Goal: Transaction & Acquisition: Download file/media

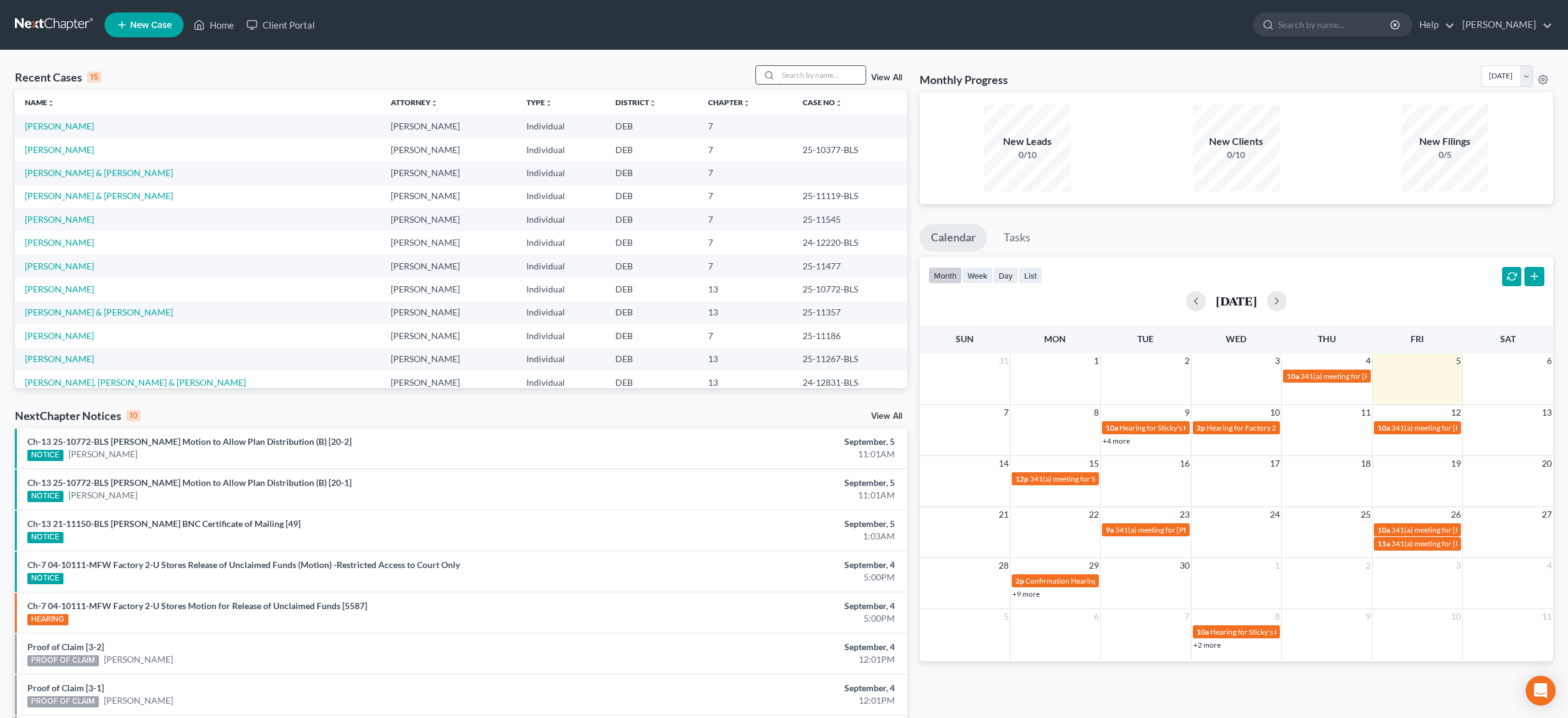
click at [778, 75] on input "search" at bounding box center [822, 75] width 87 height 18
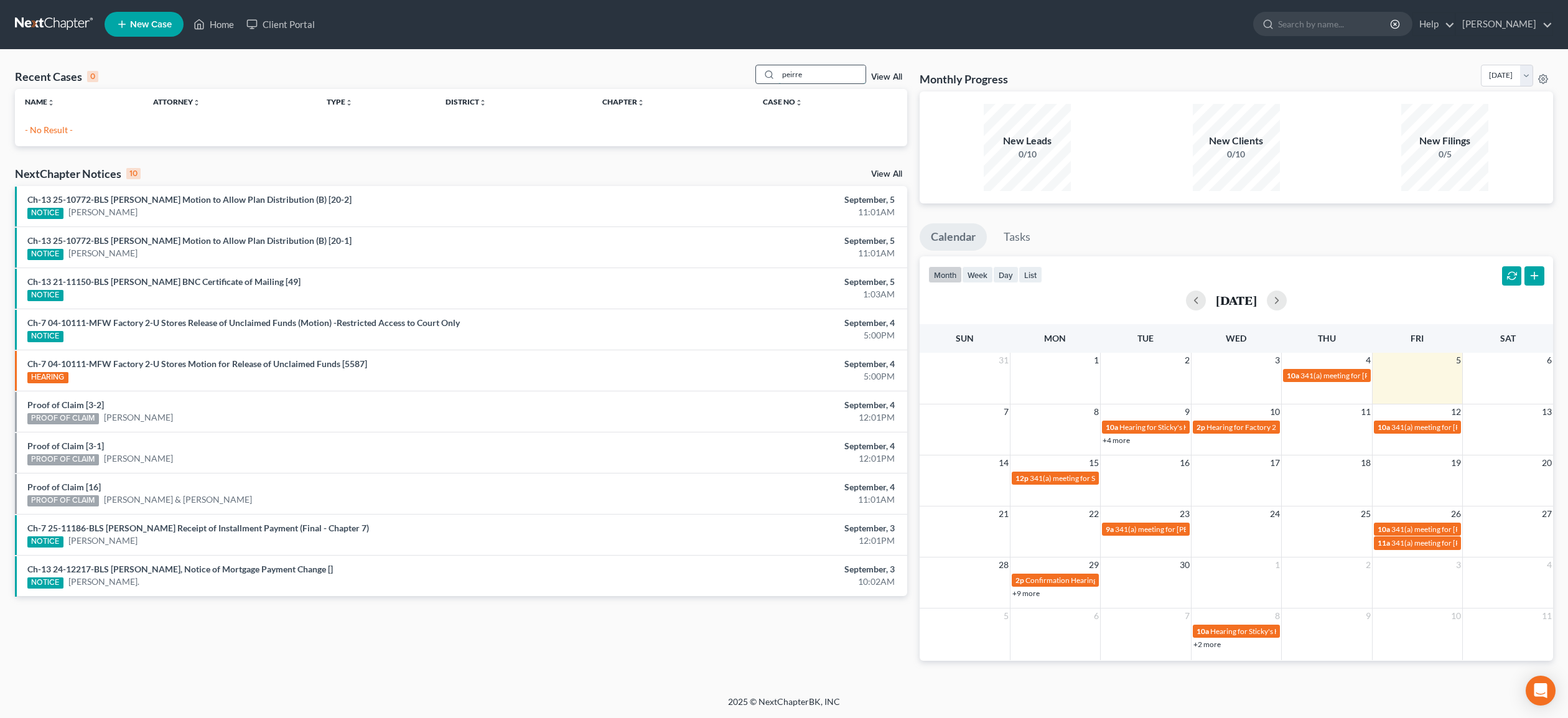
scroll to position [1, 0]
type input "pierre"
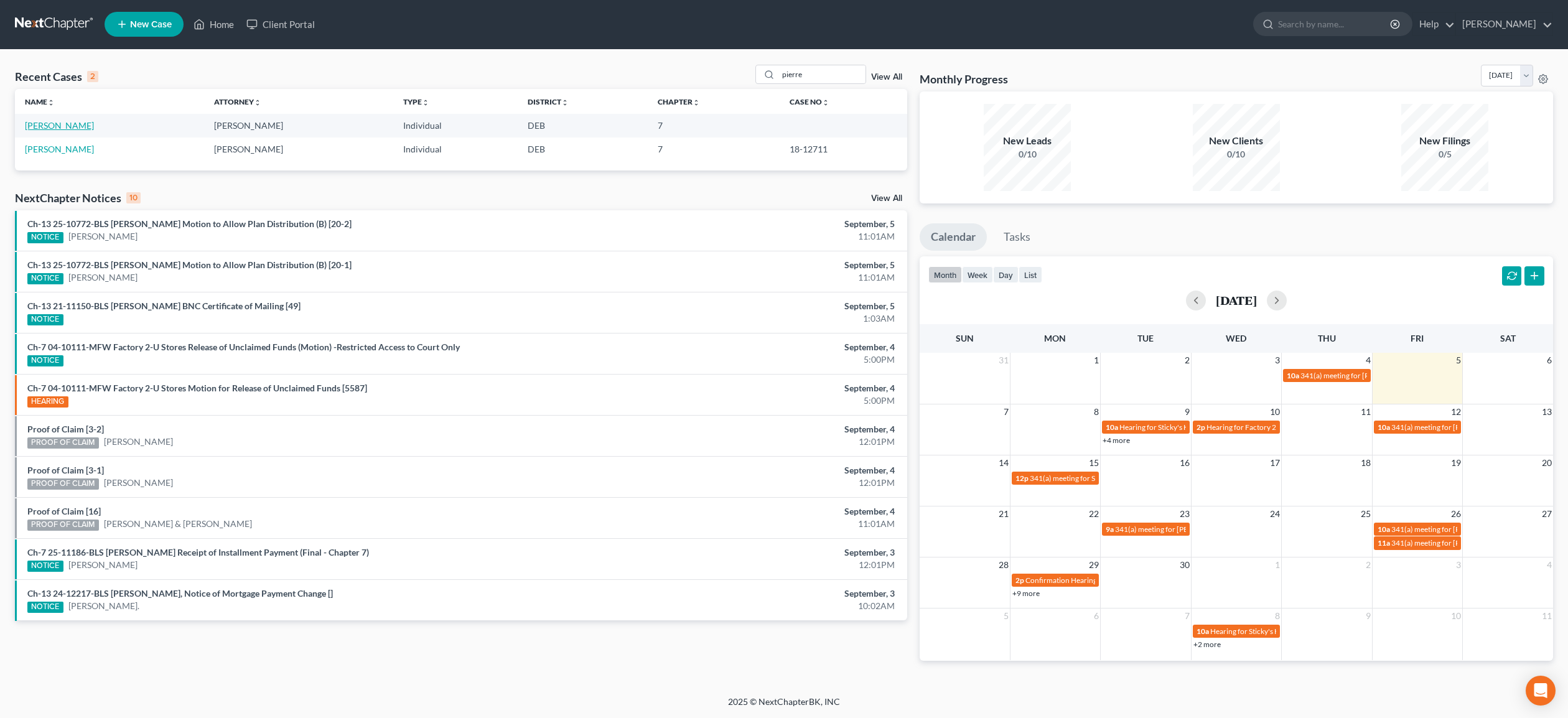
click at [70, 126] on link "[PERSON_NAME]" at bounding box center [59, 125] width 69 height 11
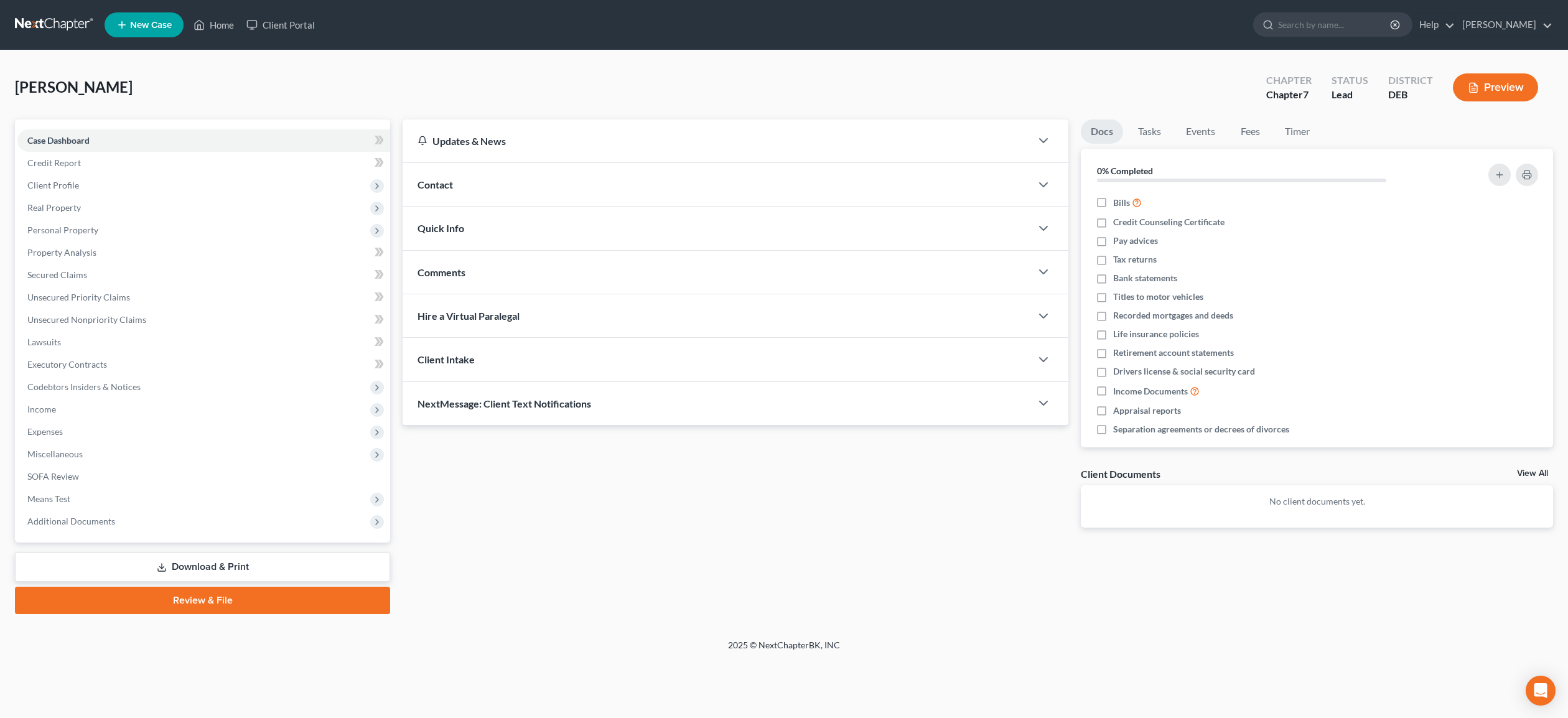
click at [210, 562] on link "Download & Print" at bounding box center [202, 567] width 375 height 29
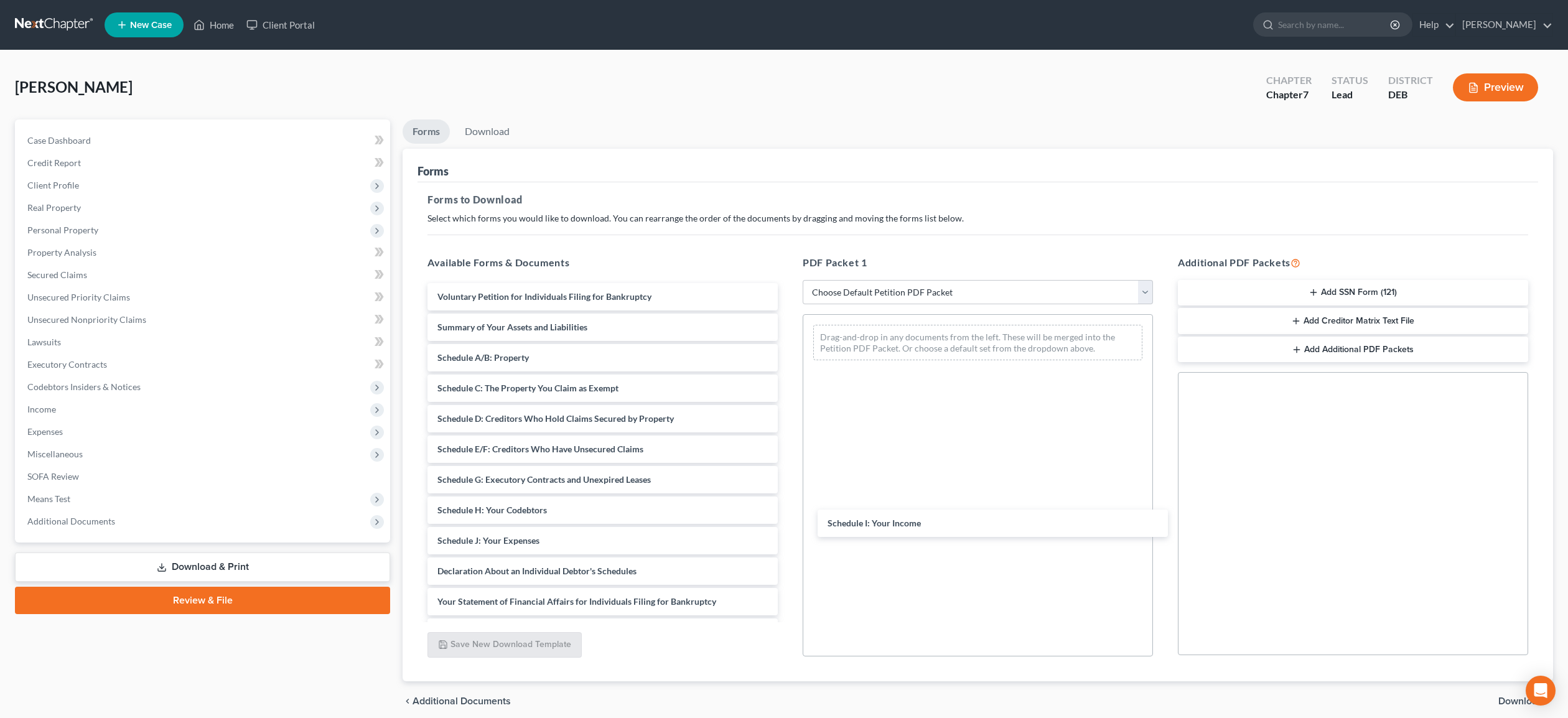
drag, startPoint x: 570, startPoint y: 537, endPoint x: 935, endPoint y: 524, distance: 365.2
click at [788, 521] on div "Schedule I: Your Income Voluntary Petition for Individuals Filing for Bankruptc…" at bounding box center [602, 540] width 370 height 516
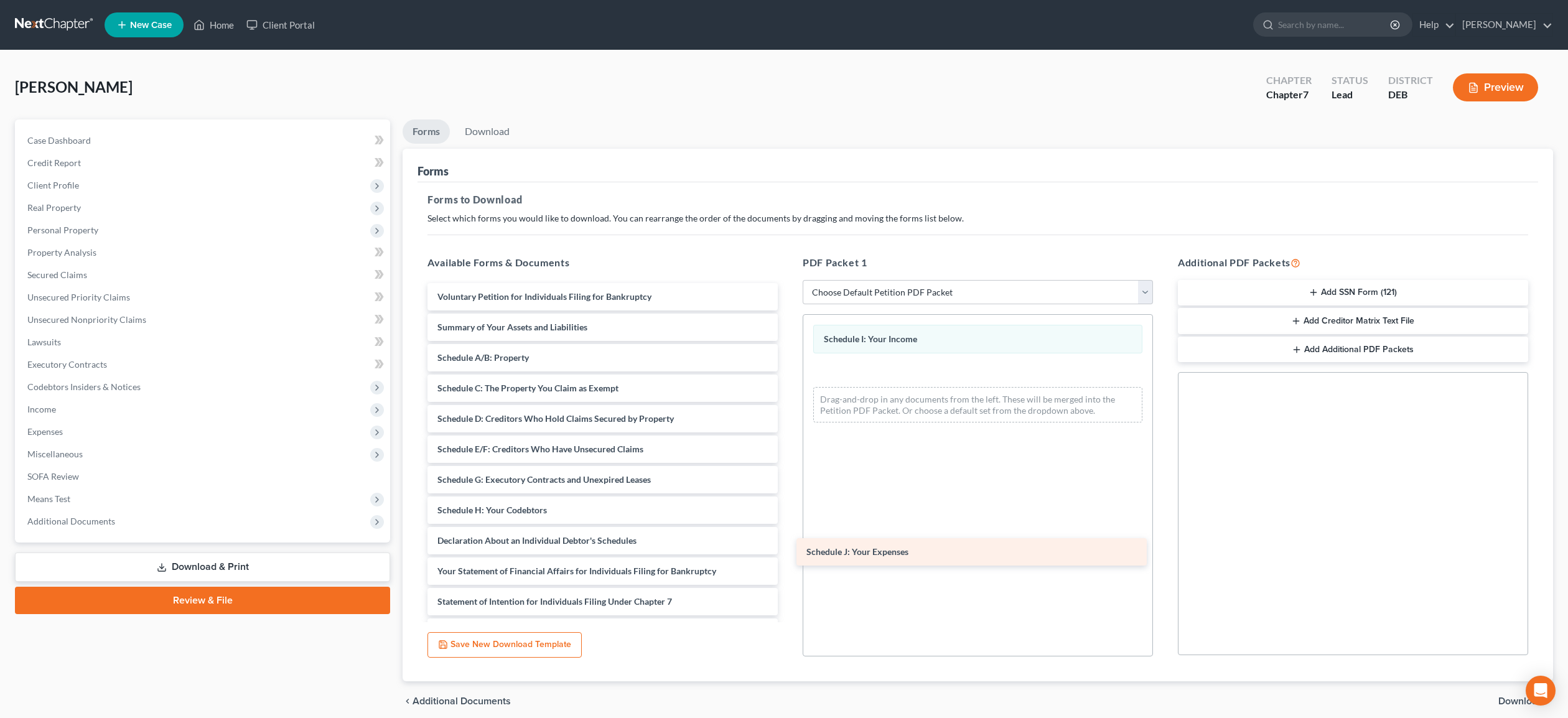
drag, startPoint x: 602, startPoint y: 544, endPoint x: 971, endPoint y: 556, distance: 369.2
click at [788, 556] on div "Schedule J: Your Expenses Voluntary Petition for Individuals Filing for Bankrup…" at bounding box center [602, 525] width 370 height 485
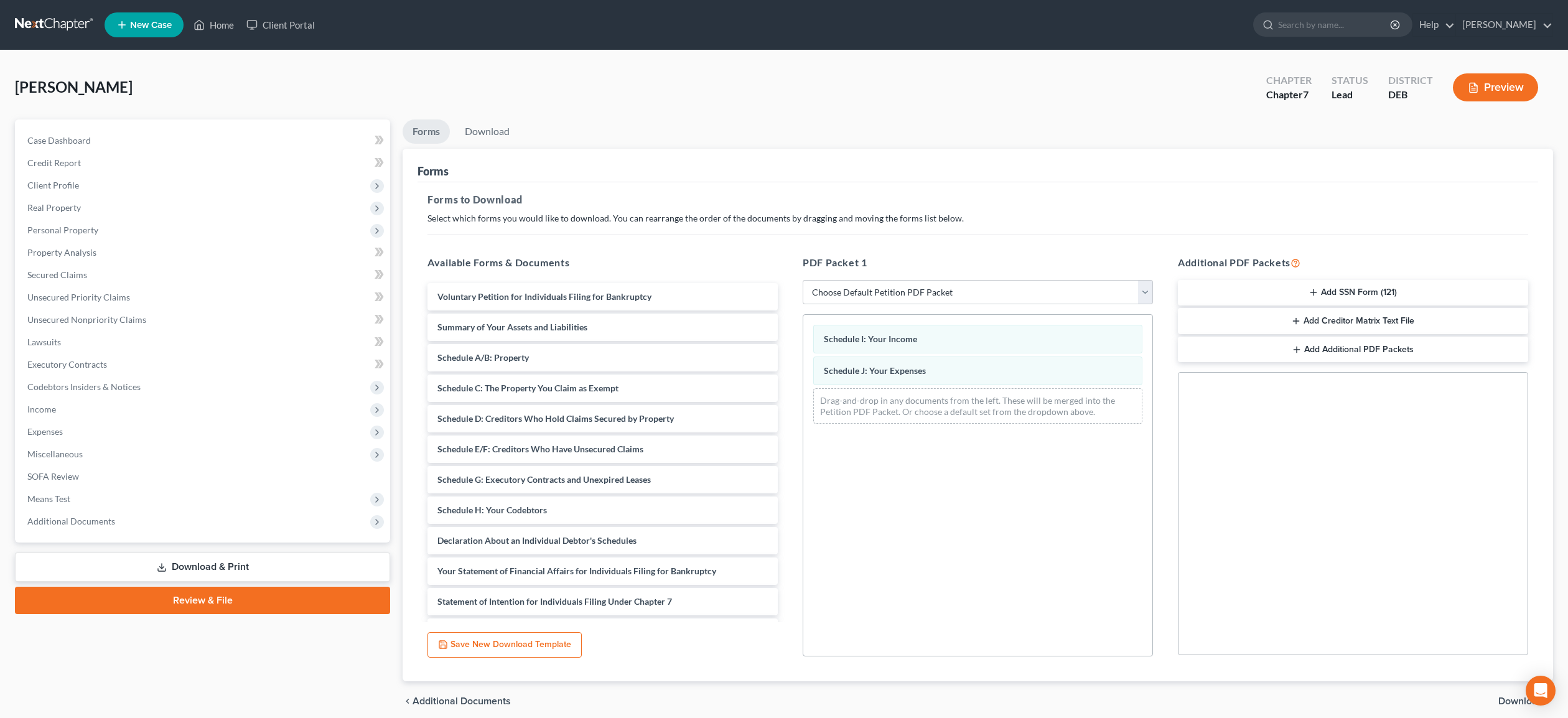
click at [1505, 700] on span "Download" at bounding box center [1520, 701] width 44 height 10
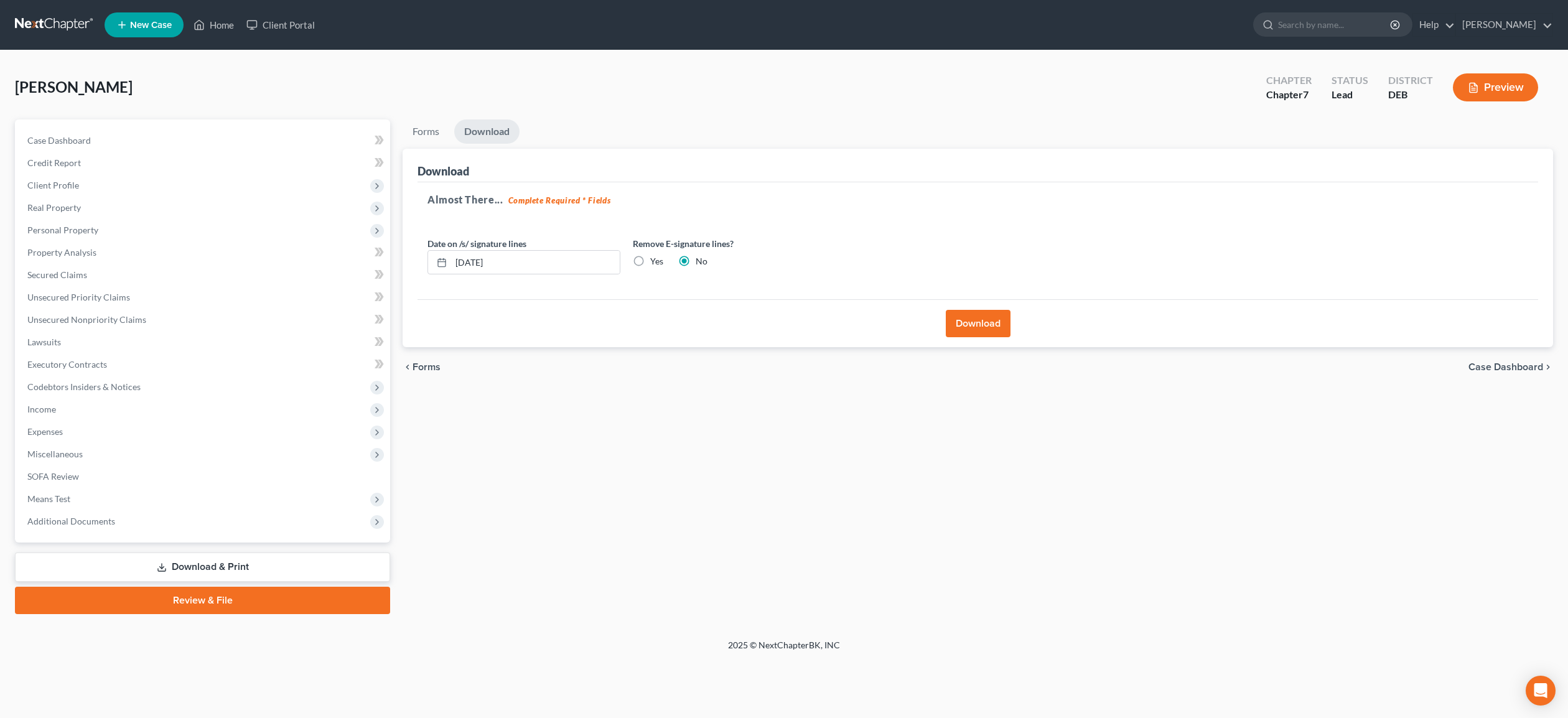
click at [991, 323] on button "Download" at bounding box center [978, 323] width 65 height 28
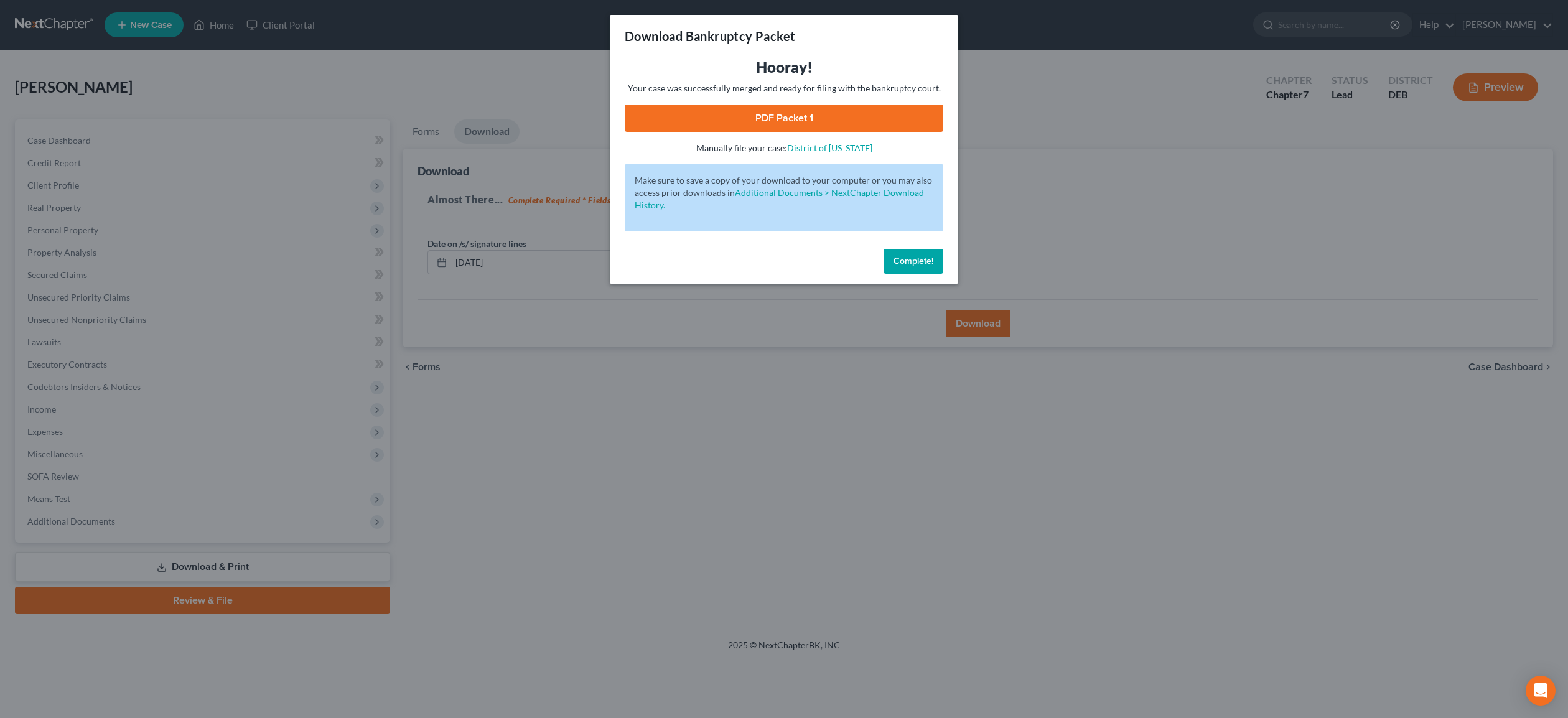
click at [922, 256] on button "Complete!" at bounding box center [913, 261] width 59 height 25
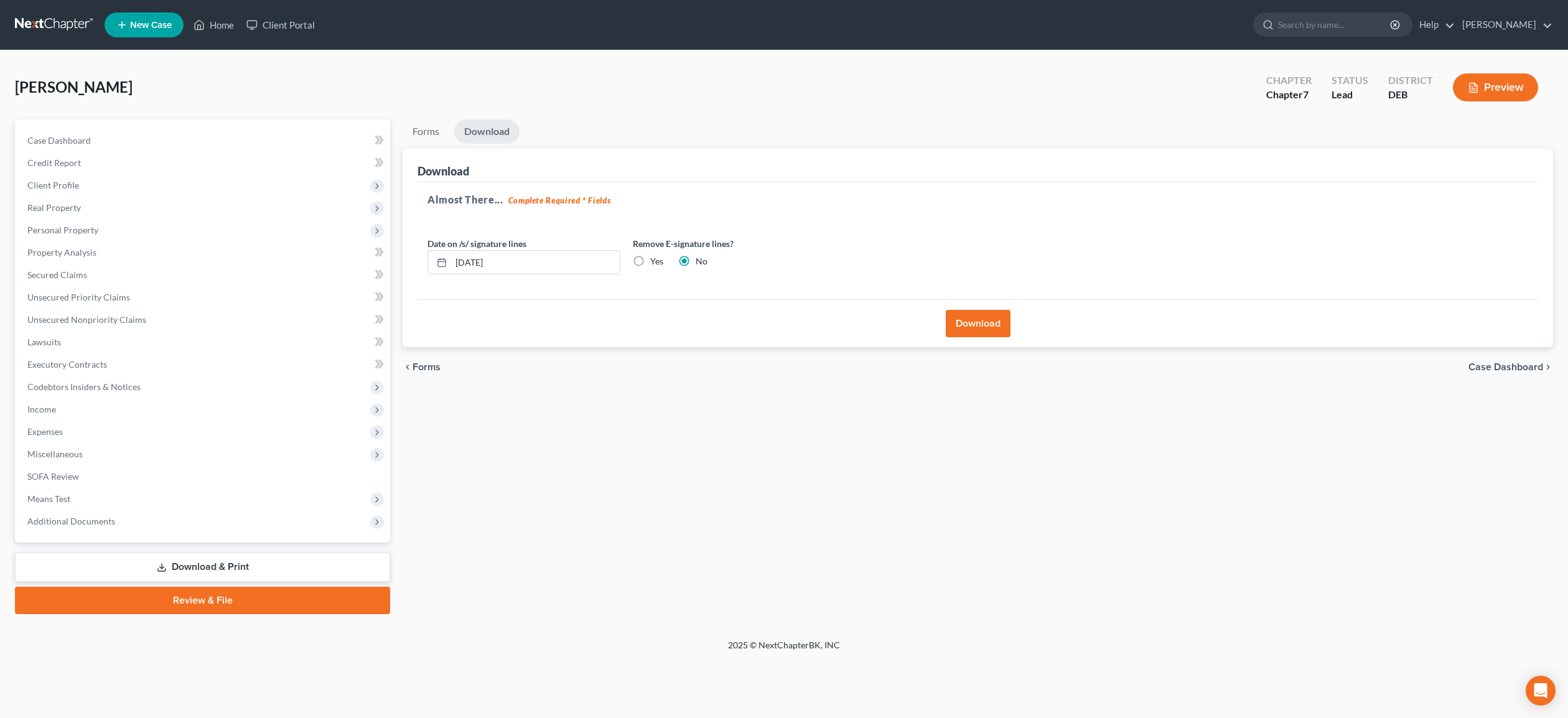
click at [994, 317] on button "Download" at bounding box center [978, 323] width 65 height 28
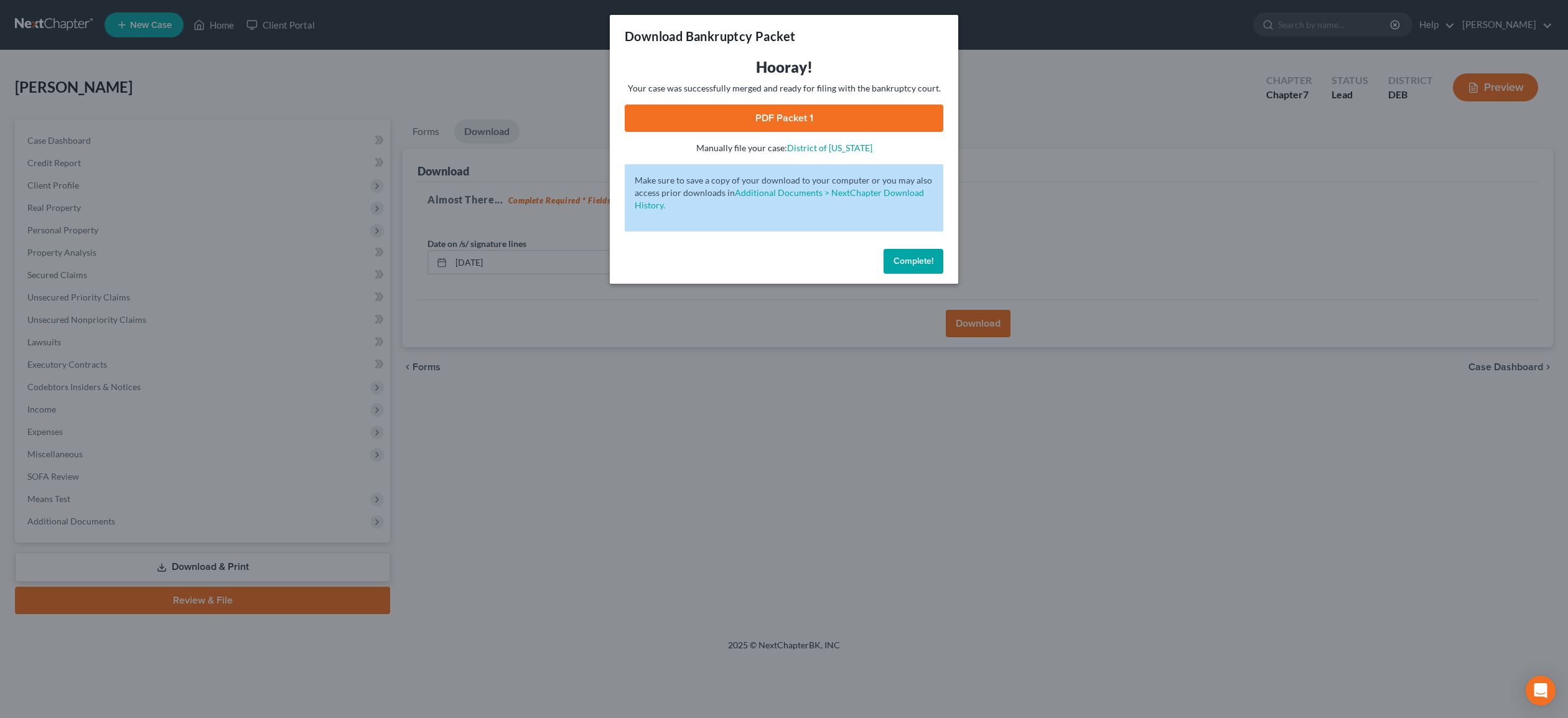
click at [784, 125] on link "PDF Packet 1" at bounding box center [784, 118] width 319 height 28
drag, startPoint x: 903, startPoint y: 264, endPoint x: 873, endPoint y: 262, distance: 30.1
click at [898, 264] on span "Complete!" at bounding box center [913, 261] width 40 height 11
